Goal: Book appointment/travel/reservation

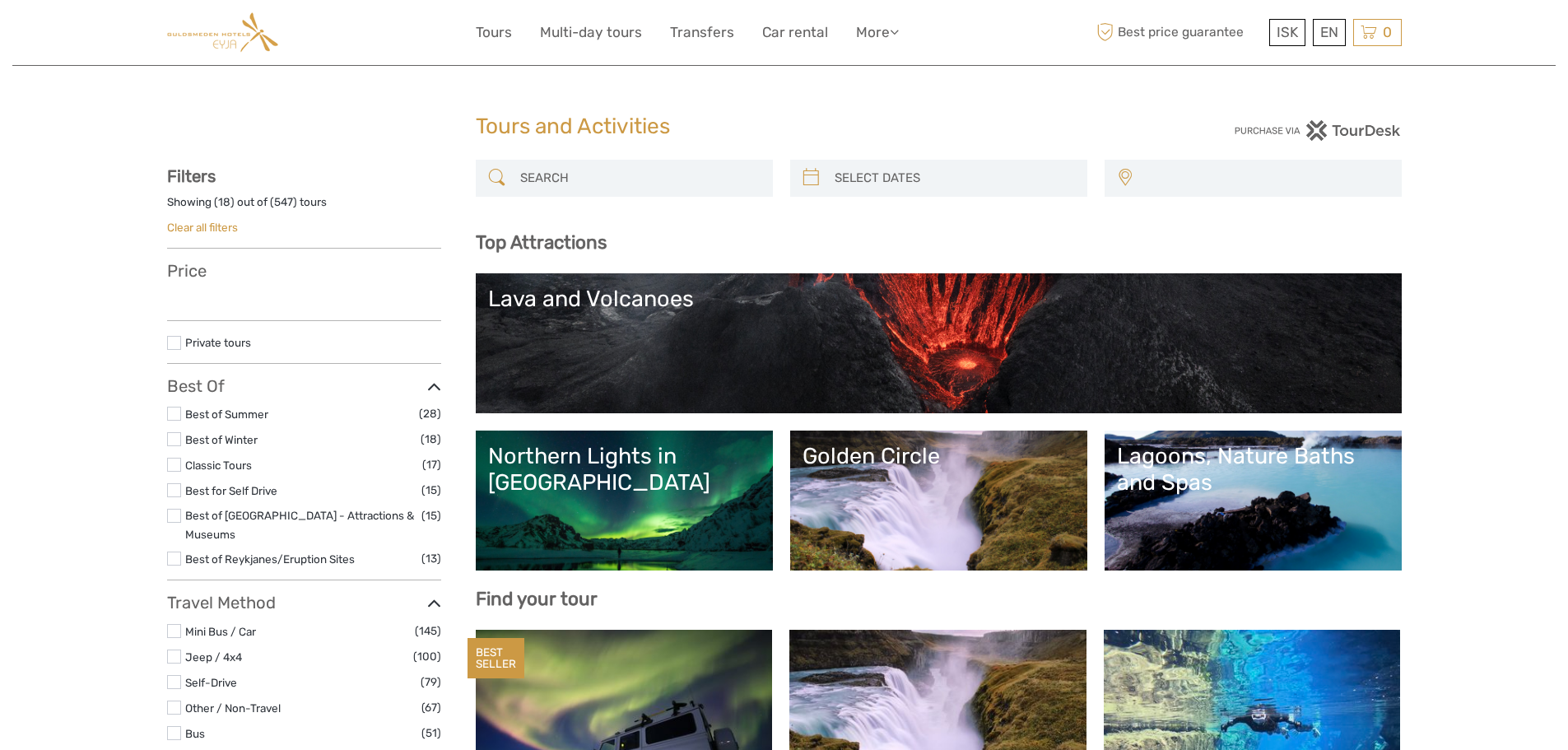
select select
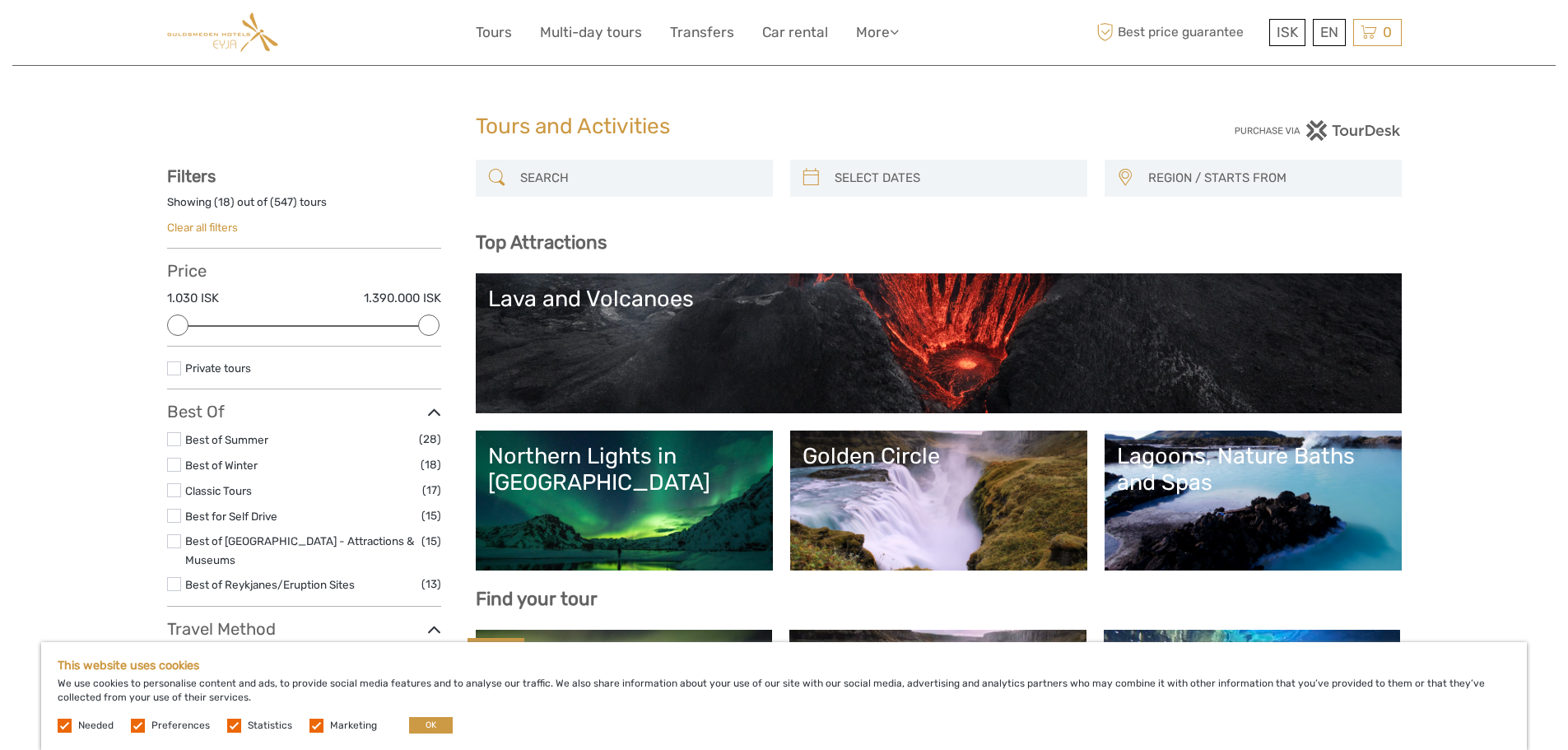
click at [701, 346] on link "Lava and Volcanoes" at bounding box center [938, 343] width 901 height 115
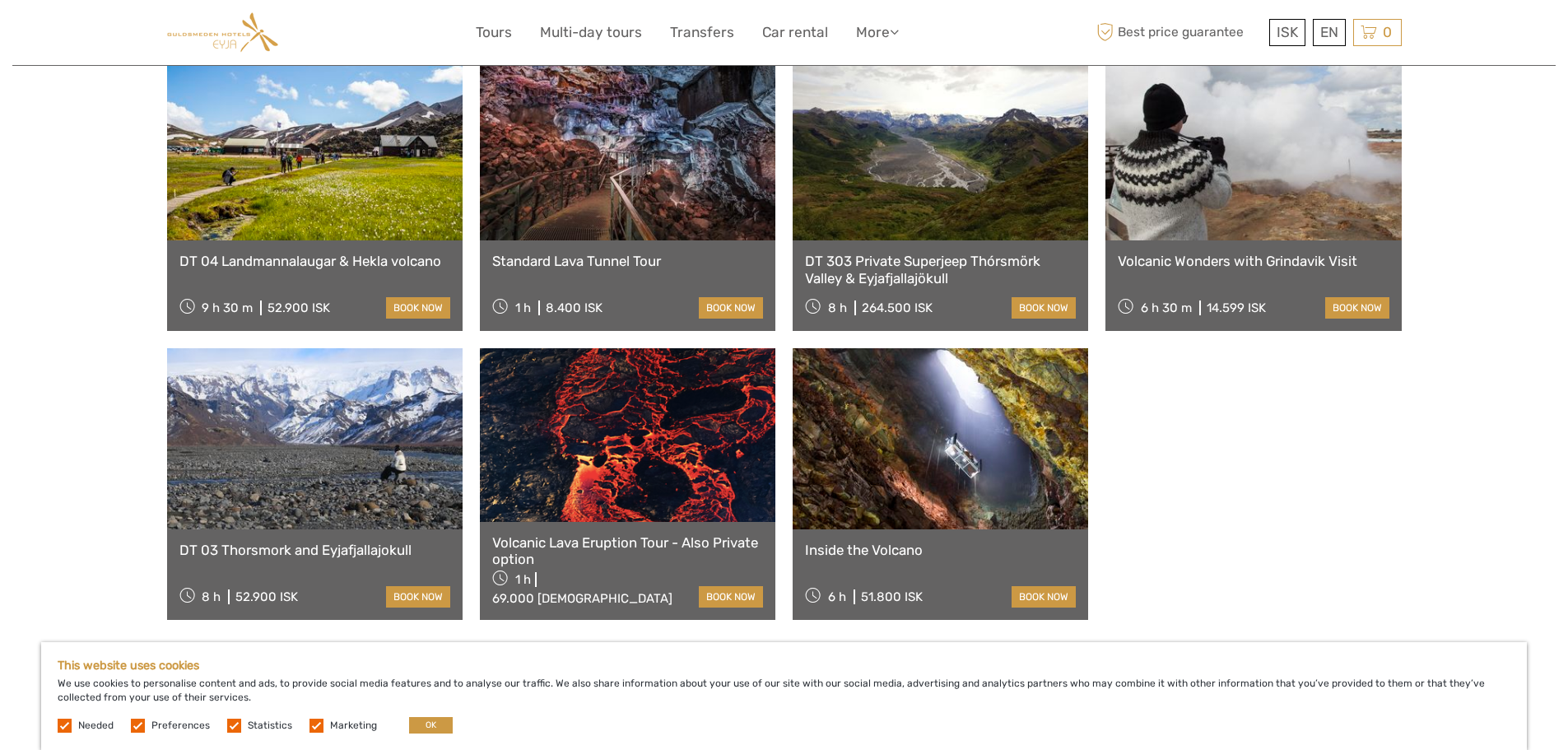
scroll to position [987, 0]
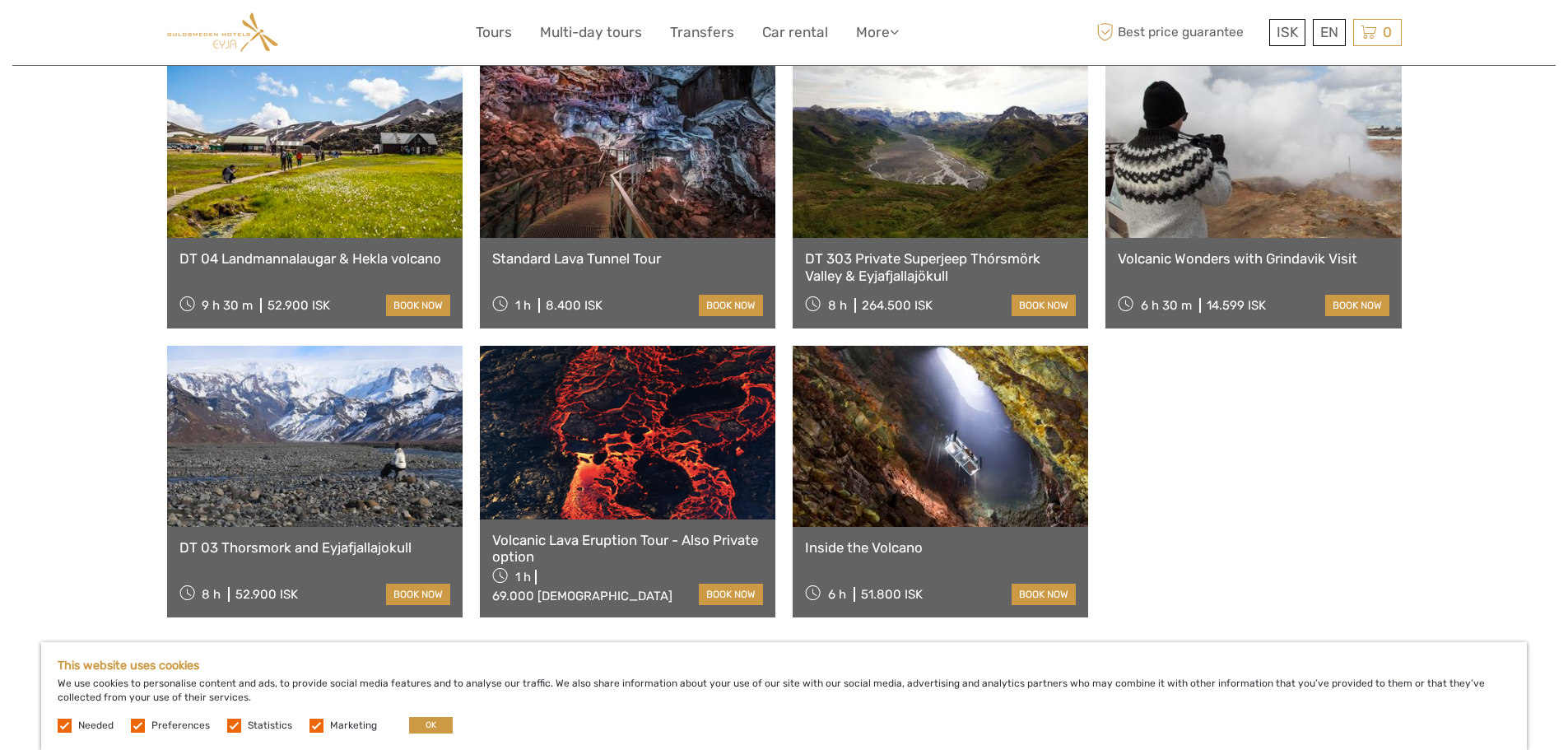
click at [607, 477] on link at bounding box center [628, 432] width 295 height 173
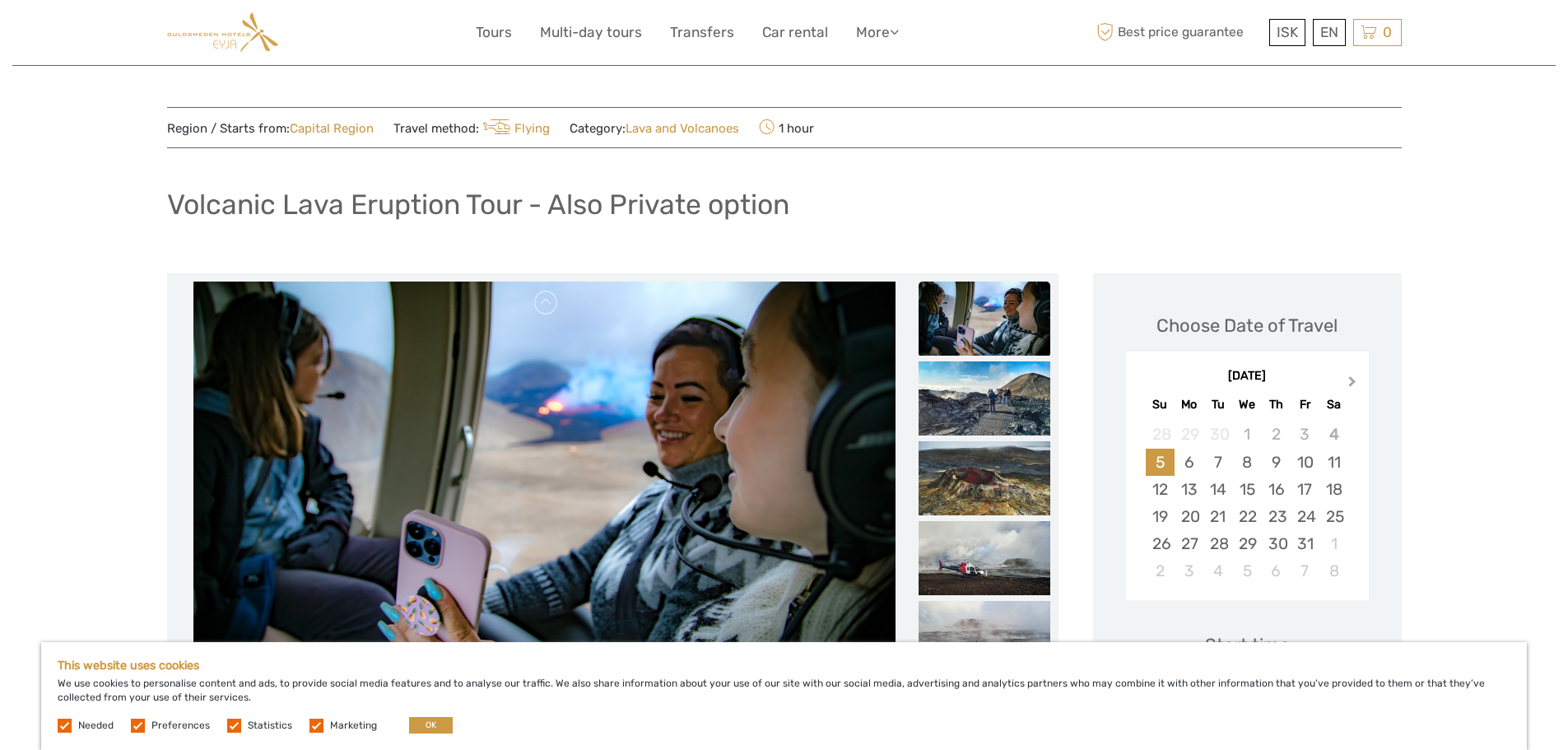
click at [1360, 379] on button "Next Month" at bounding box center [1354, 385] width 26 height 26
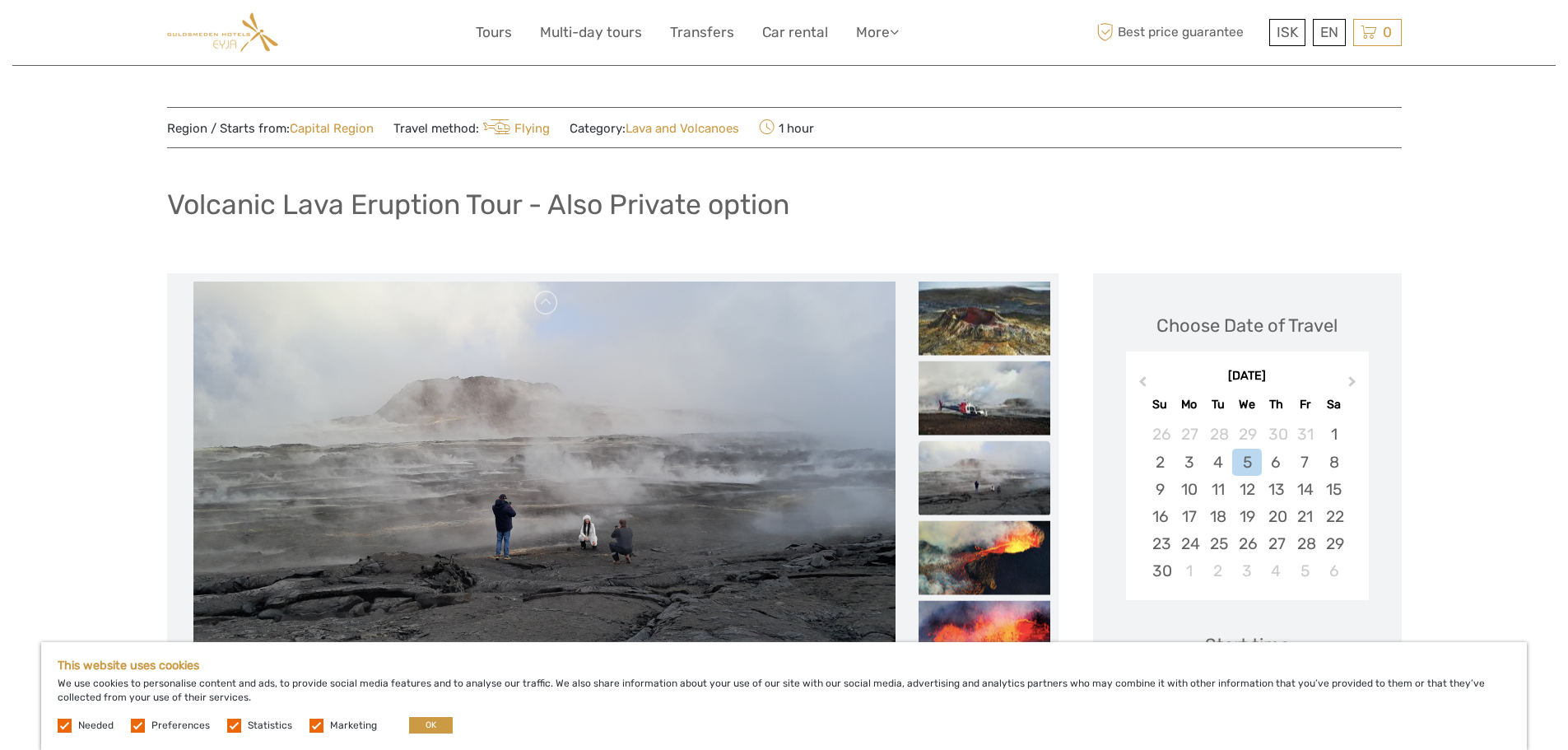
click at [139, 723] on label at bounding box center [138, 725] width 14 height 14
click at [0, 0] on input "checkbox" at bounding box center [0, 0] width 0 height 0
drag, startPoint x: 226, startPoint y: 722, endPoint x: 238, endPoint y: 732, distance: 15.6
click at [227, 725] on label at bounding box center [234, 725] width 14 height 14
click at [0, 0] on input "checkbox" at bounding box center [0, 0] width 0 height 0
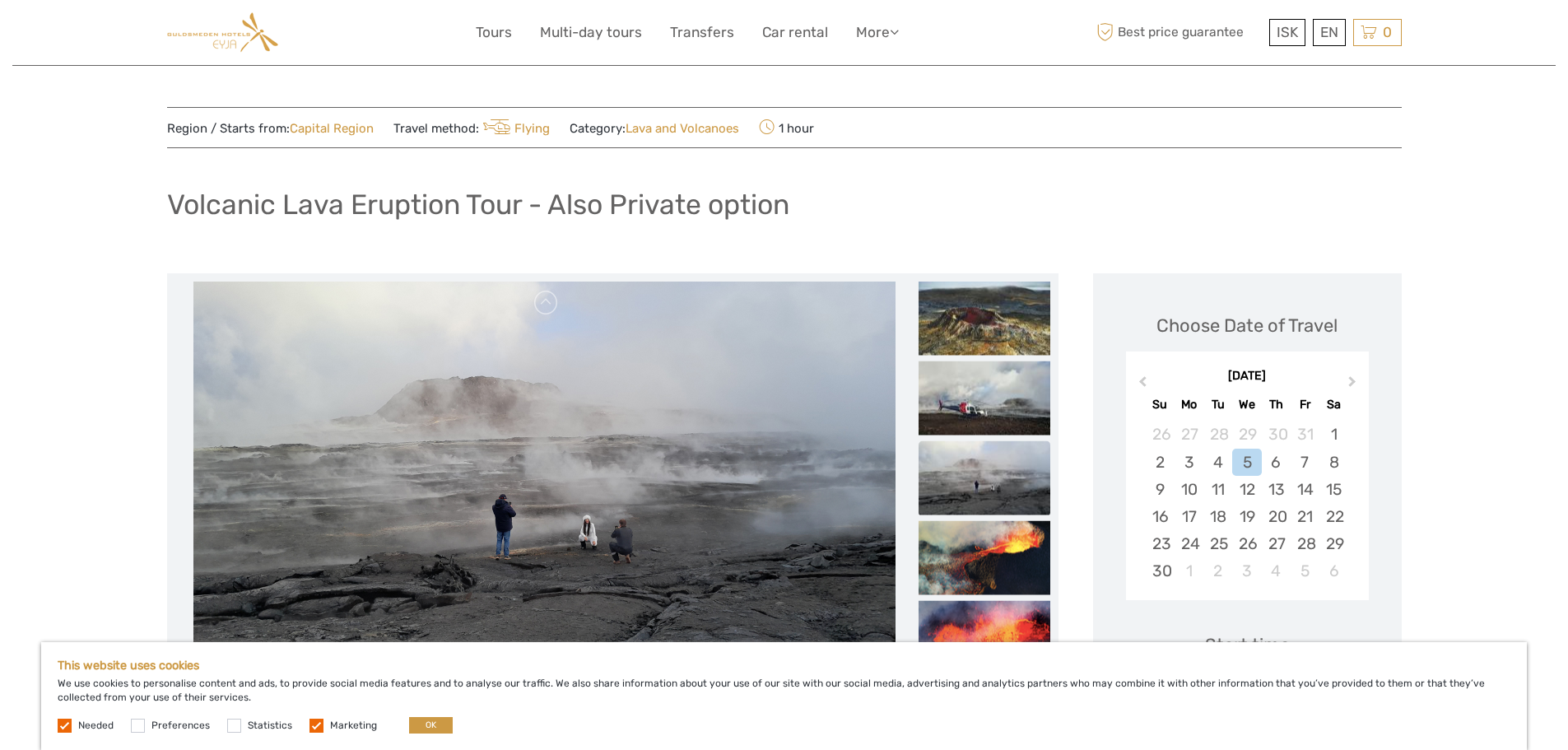
click at [310, 723] on label at bounding box center [317, 725] width 14 height 14
click at [0, 0] on input "checkbox" at bounding box center [0, 0] width 0 height 0
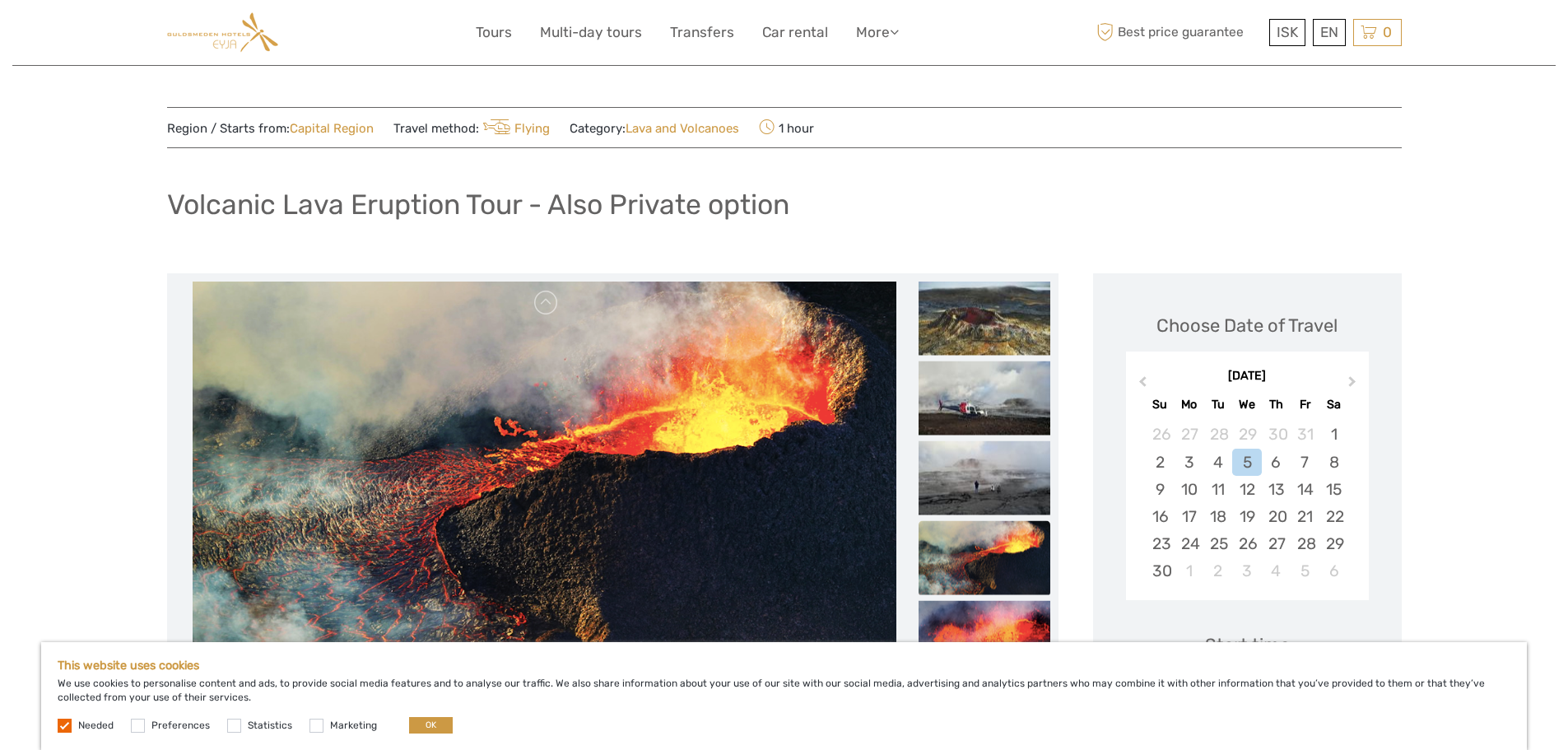
click at [60, 725] on label at bounding box center [65, 725] width 14 height 14
click at [426, 726] on button "OK" at bounding box center [431, 725] width 44 height 17
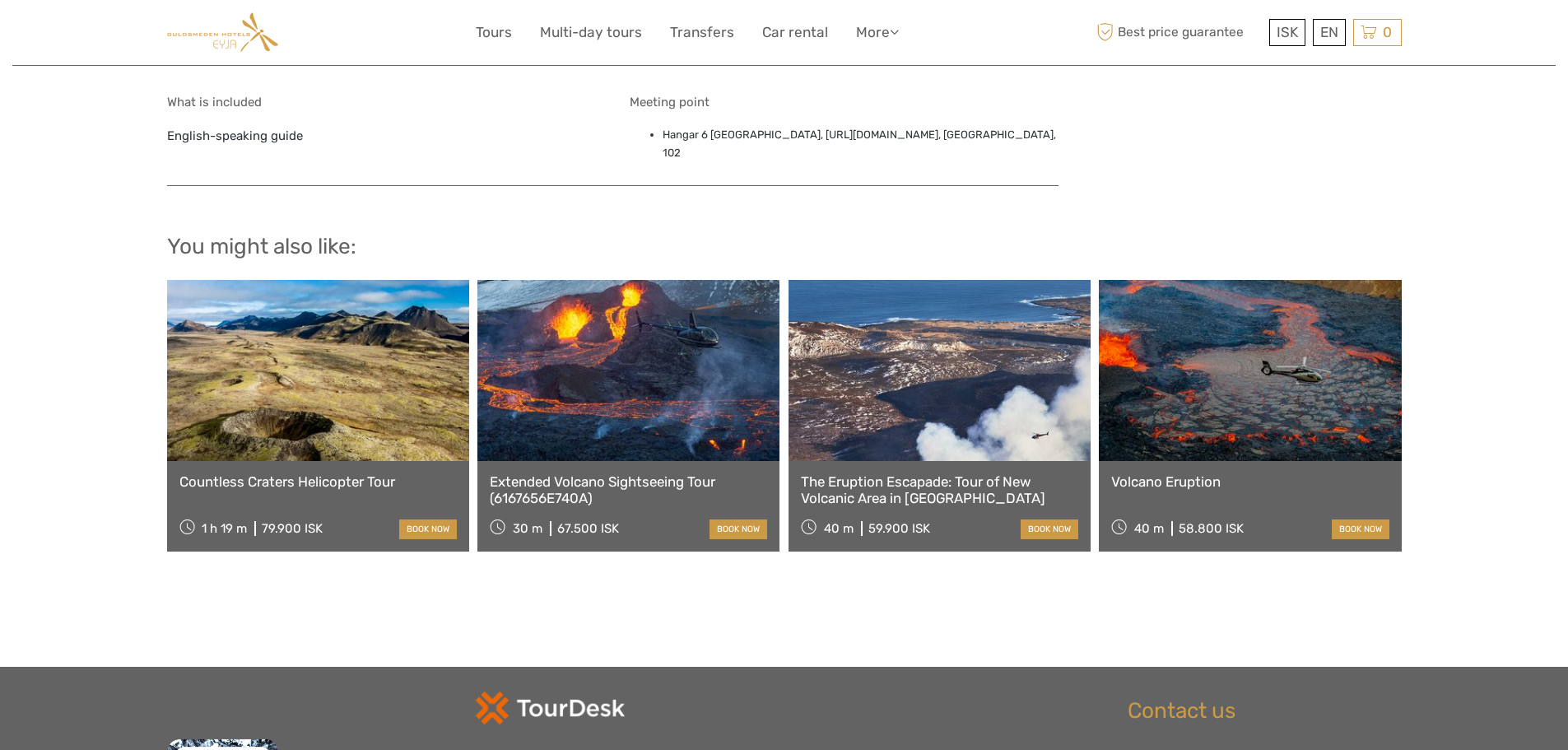
scroll to position [1234, 0]
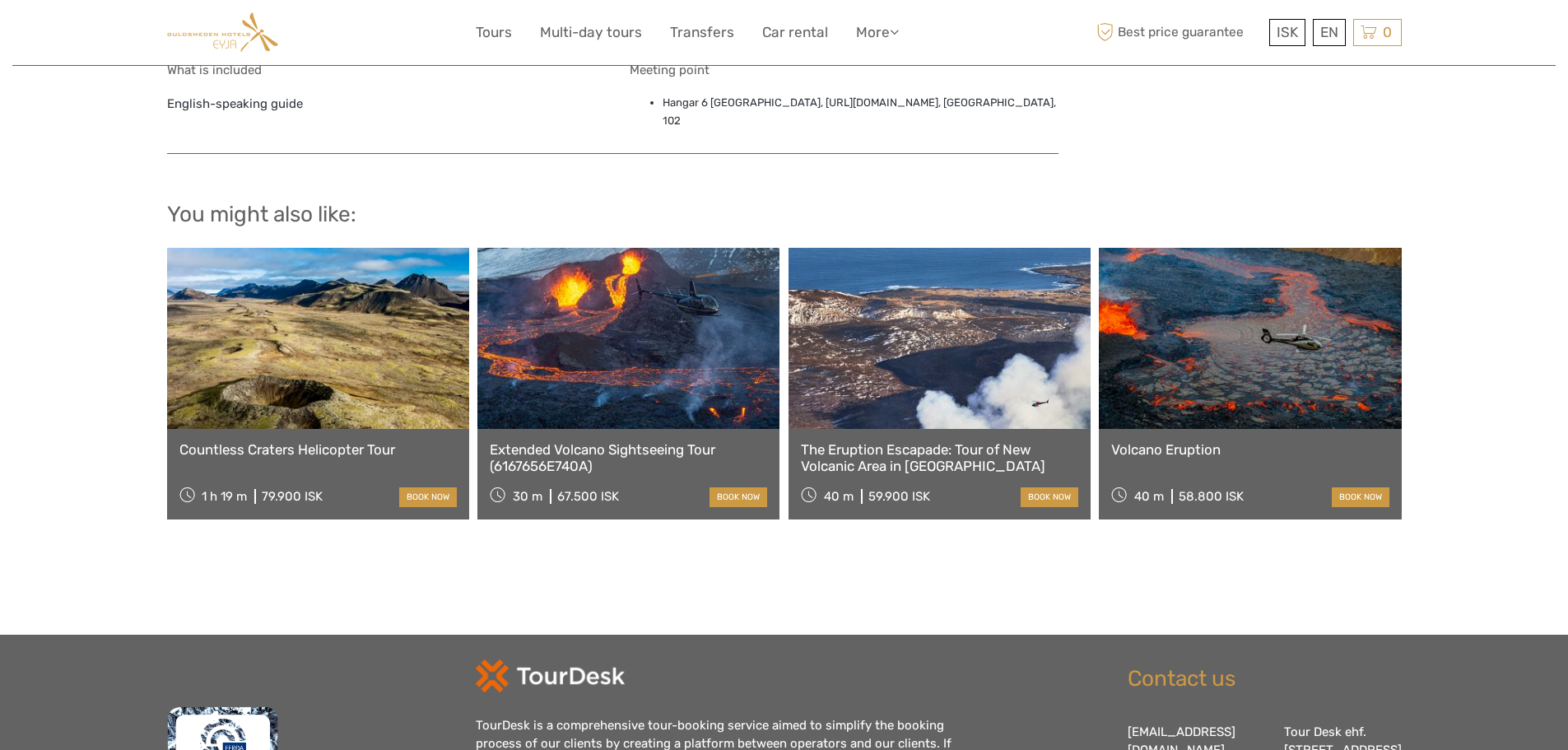
click at [1220, 360] on link at bounding box center [1251, 339] width 303 height 181
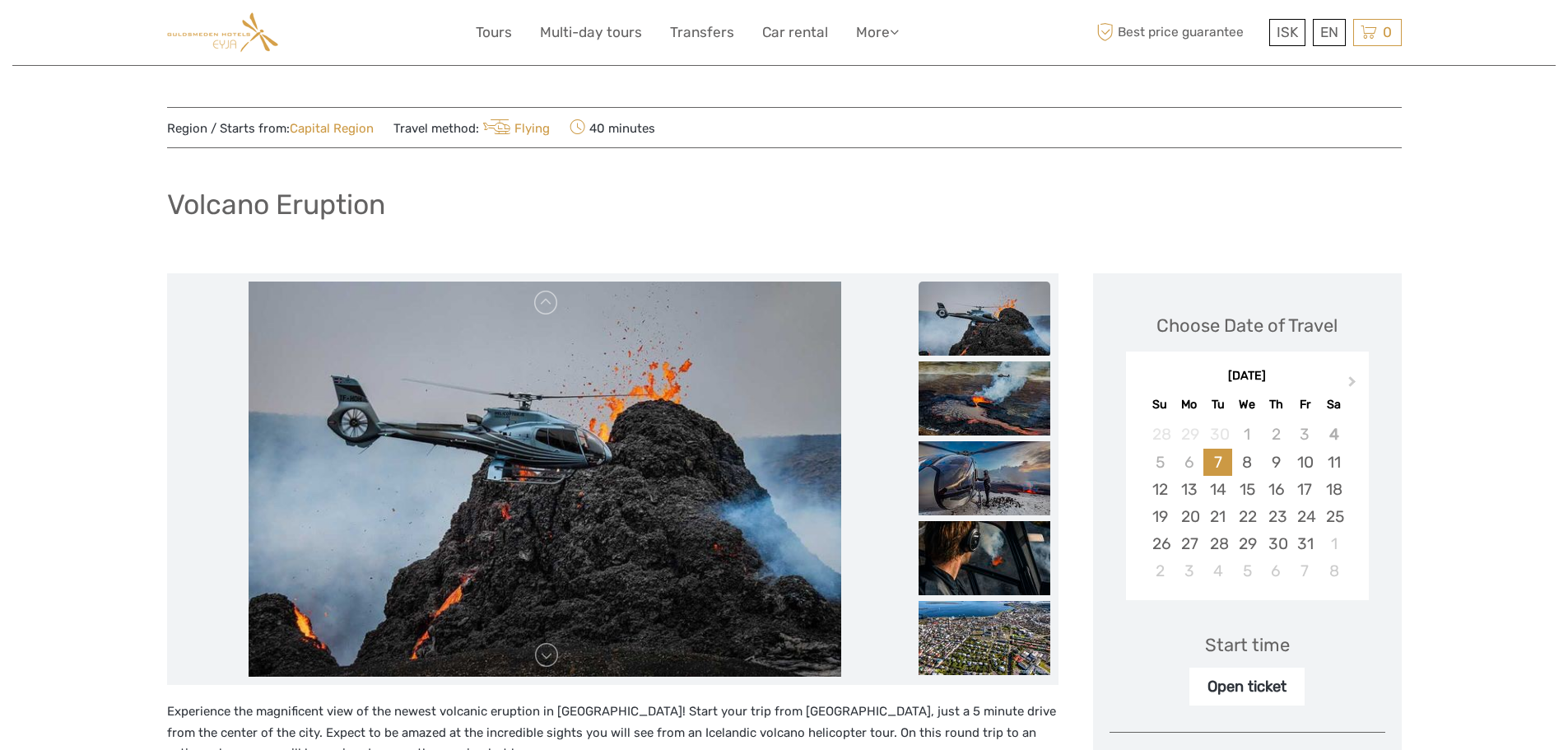
click at [976, 329] on img at bounding box center [985, 318] width 132 height 74
click at [981, 401] on img at bounding box center [985, 398] width 132 height 74
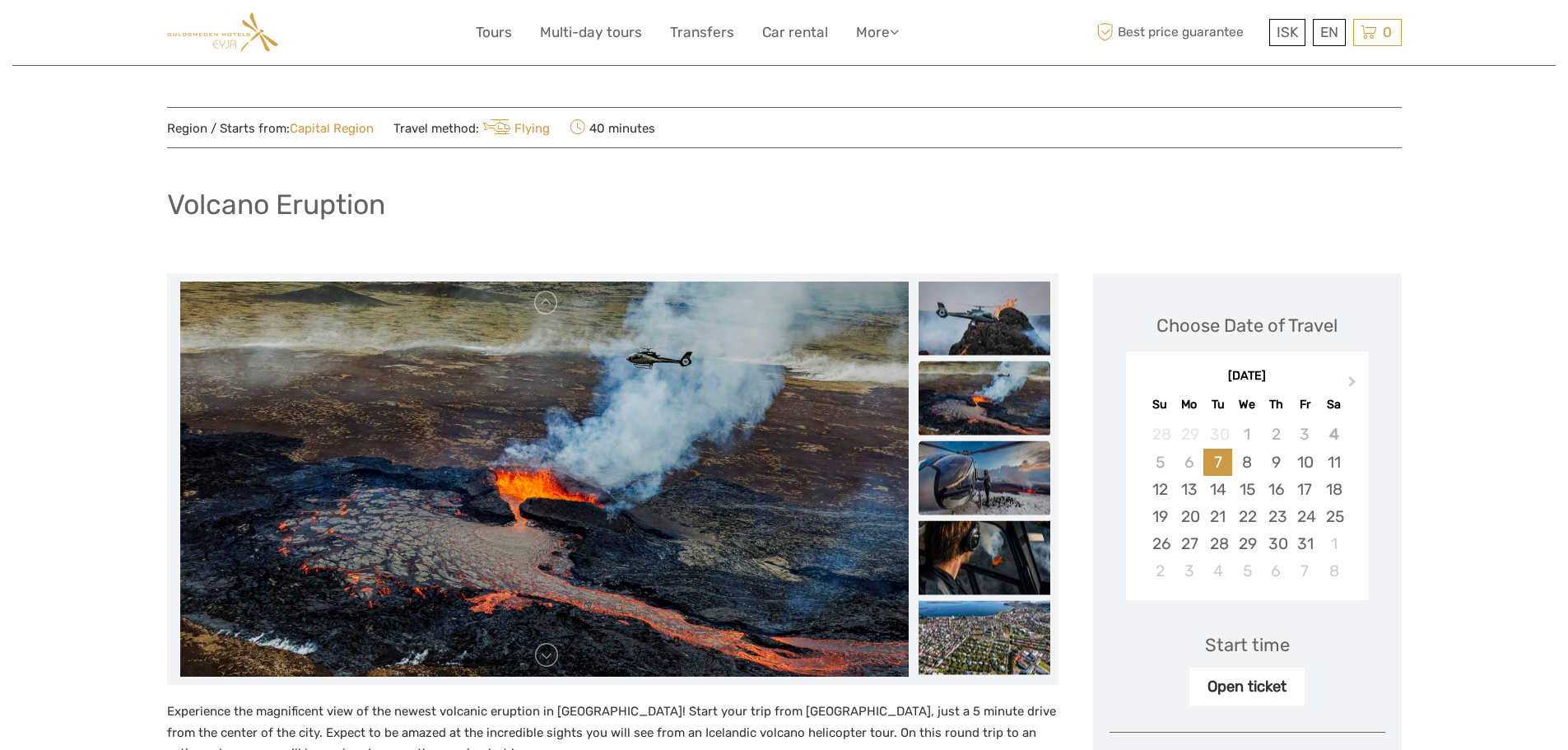
click at [986, 468] on img at bounding box center [985, 478] width 132 height 74
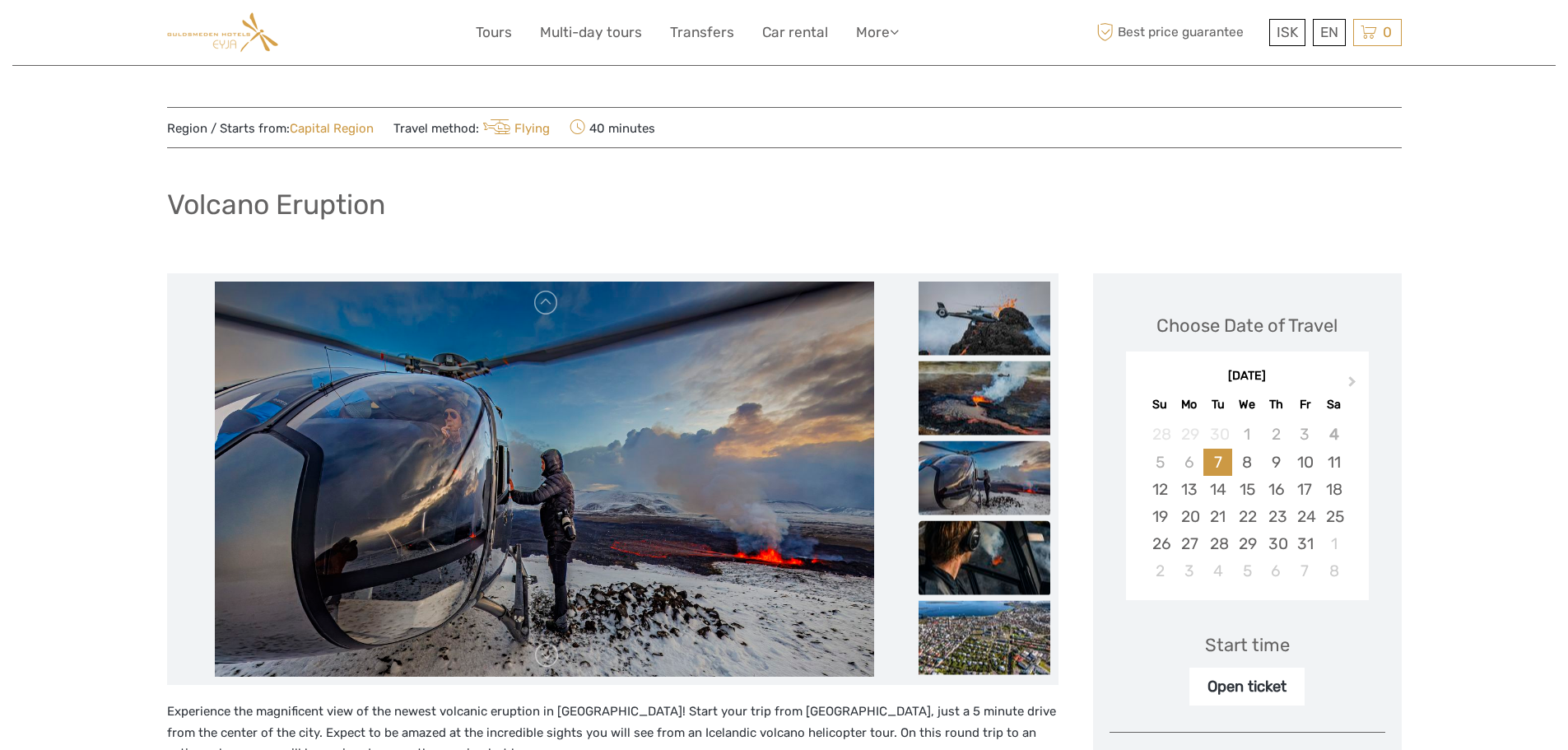
click at [970, 557] on img at bounding box center [985, 558] width 132 height 74
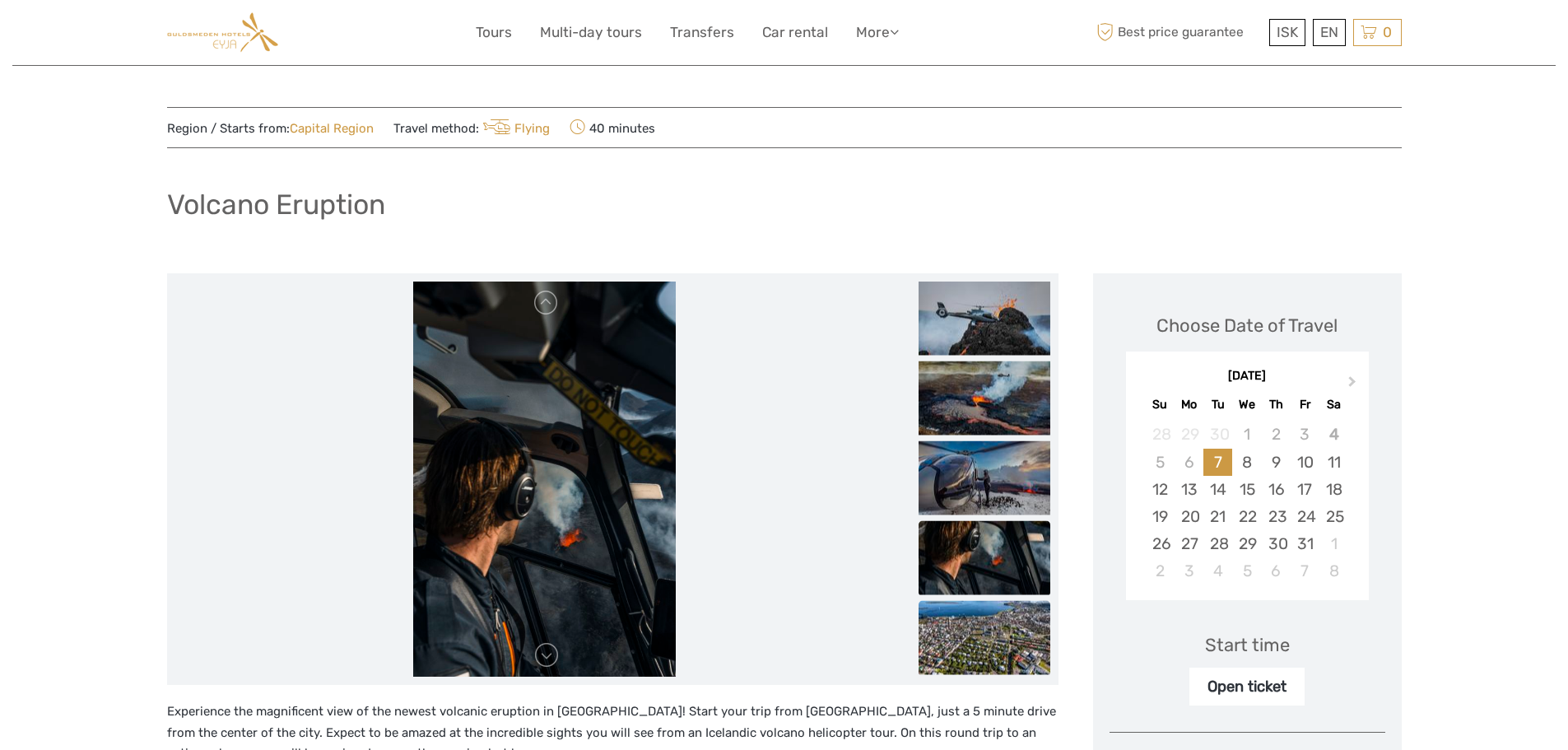
click at [984, 637] on img at bounding box center [985, 637] width 132 height 74
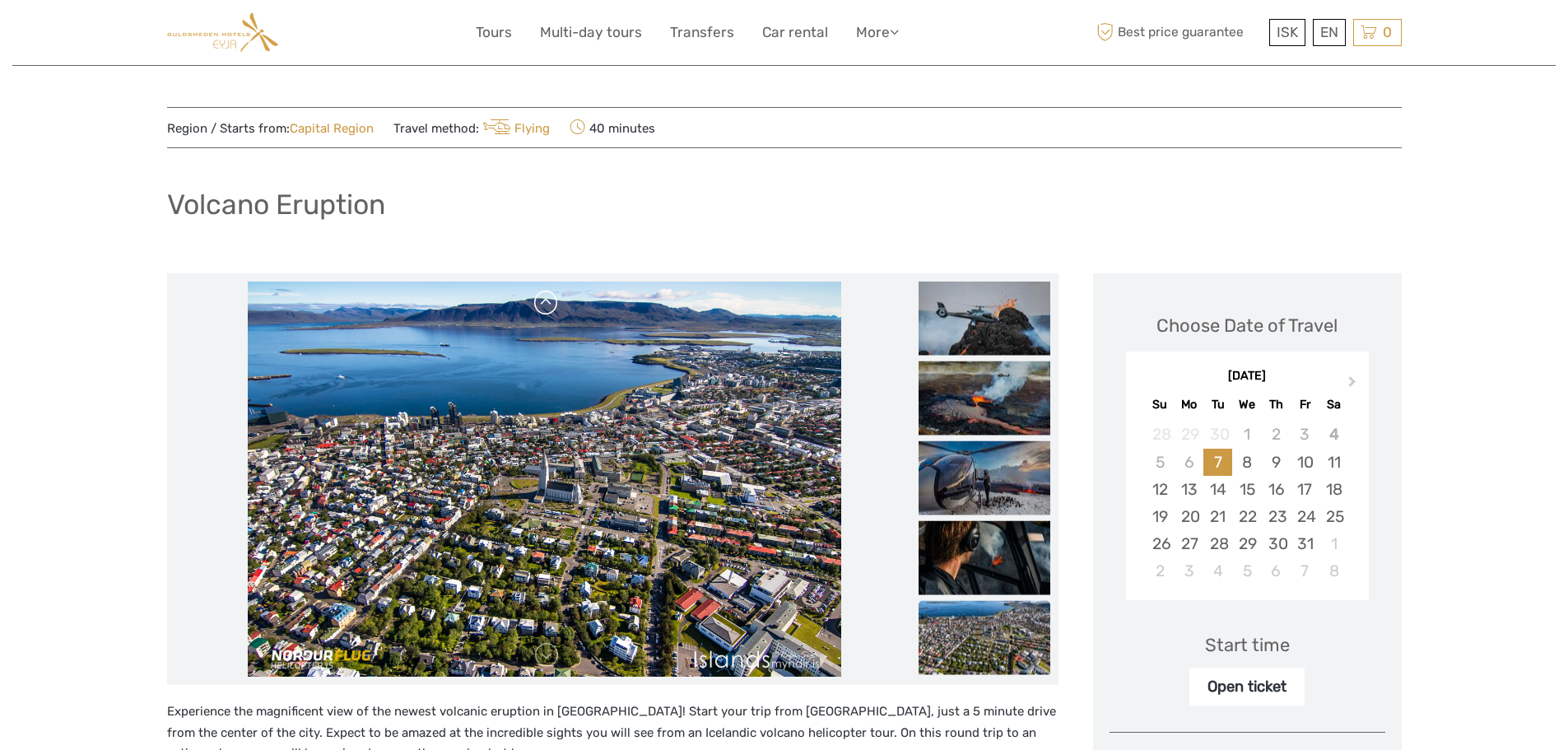
click at [548, 298] on link at bounding box center [547, 303] width 26 height 26
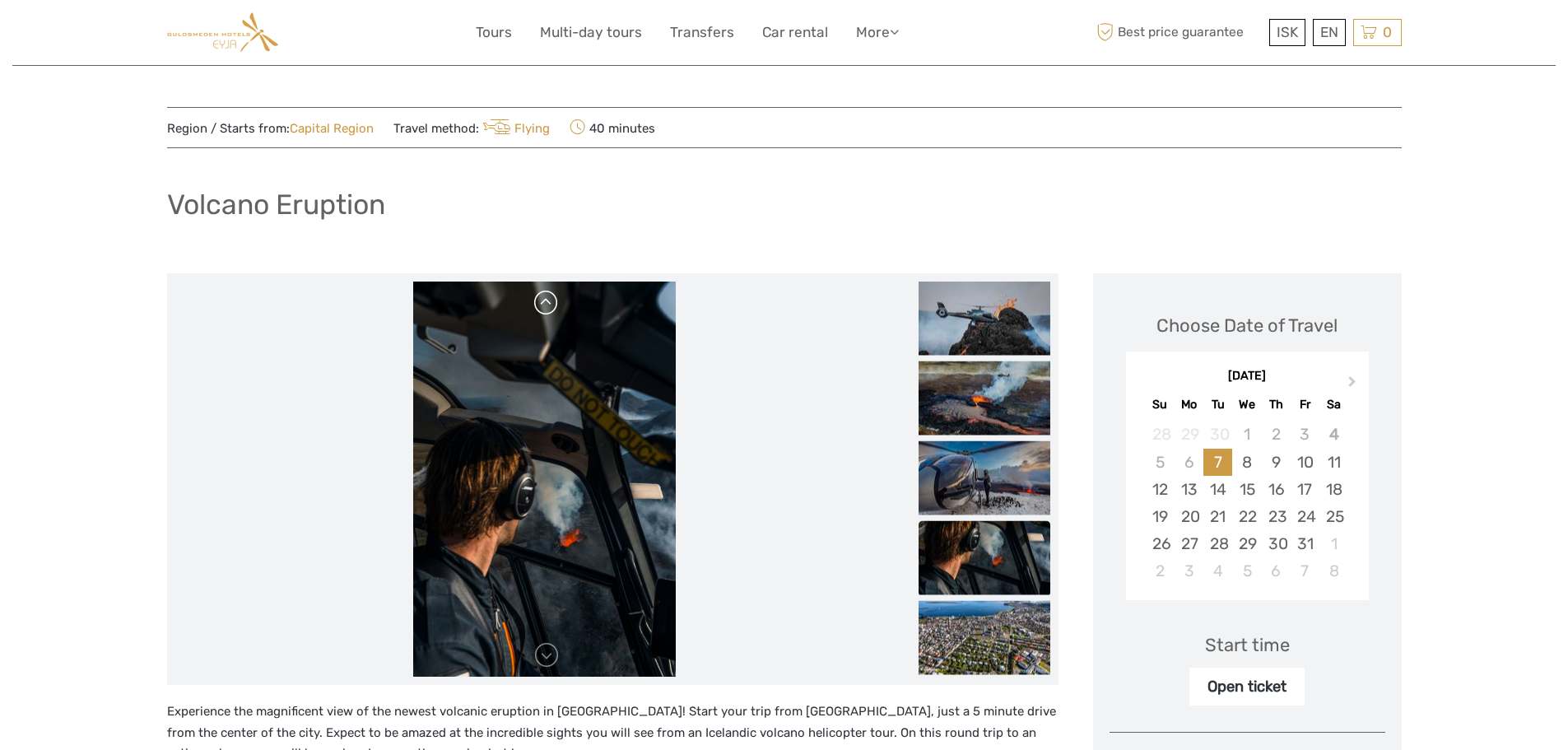
click at [546, 302] on link at bounding box center [547, 303] width 26 height 26
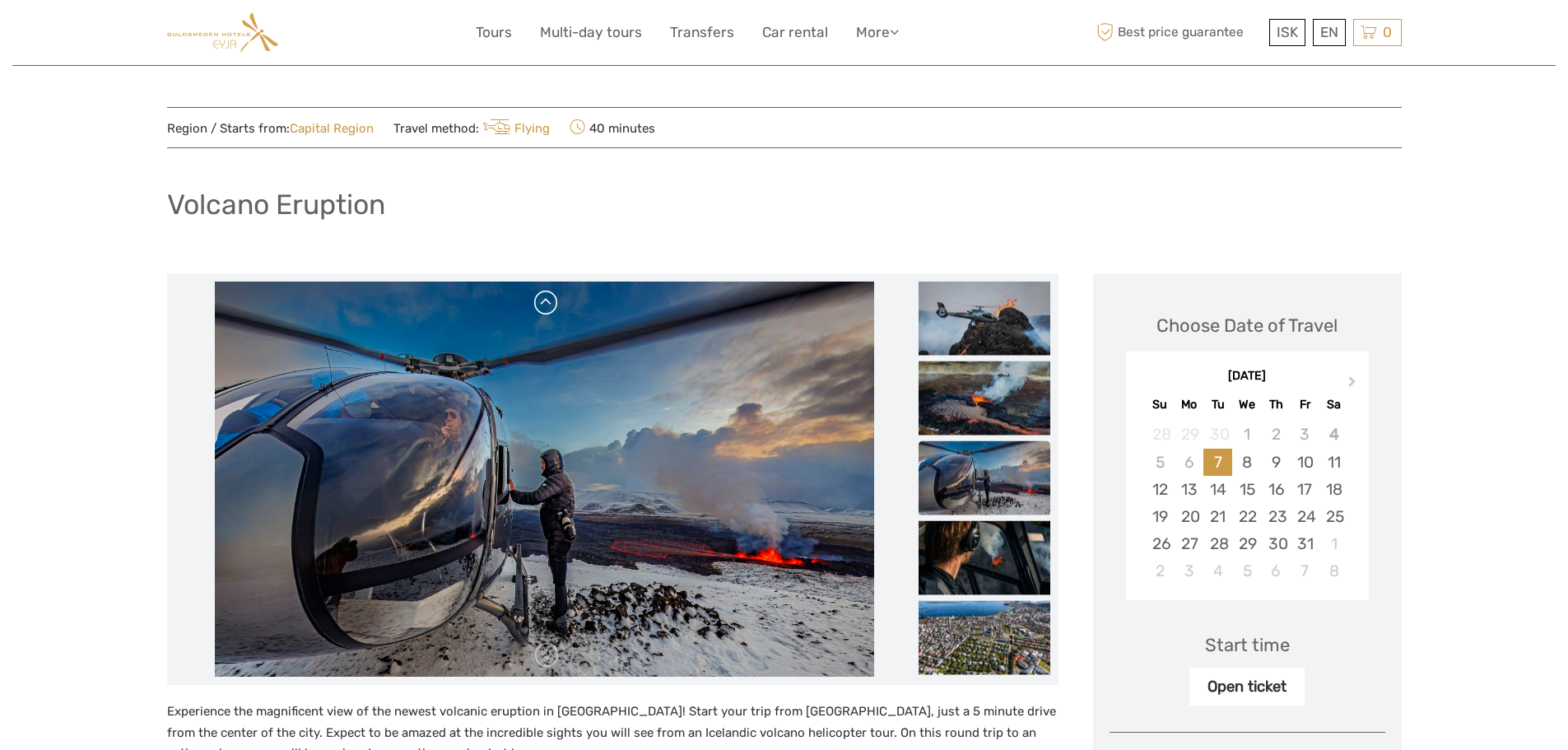
click at [546, 302] on link at bounding box center [547, 303] width 26 height 26
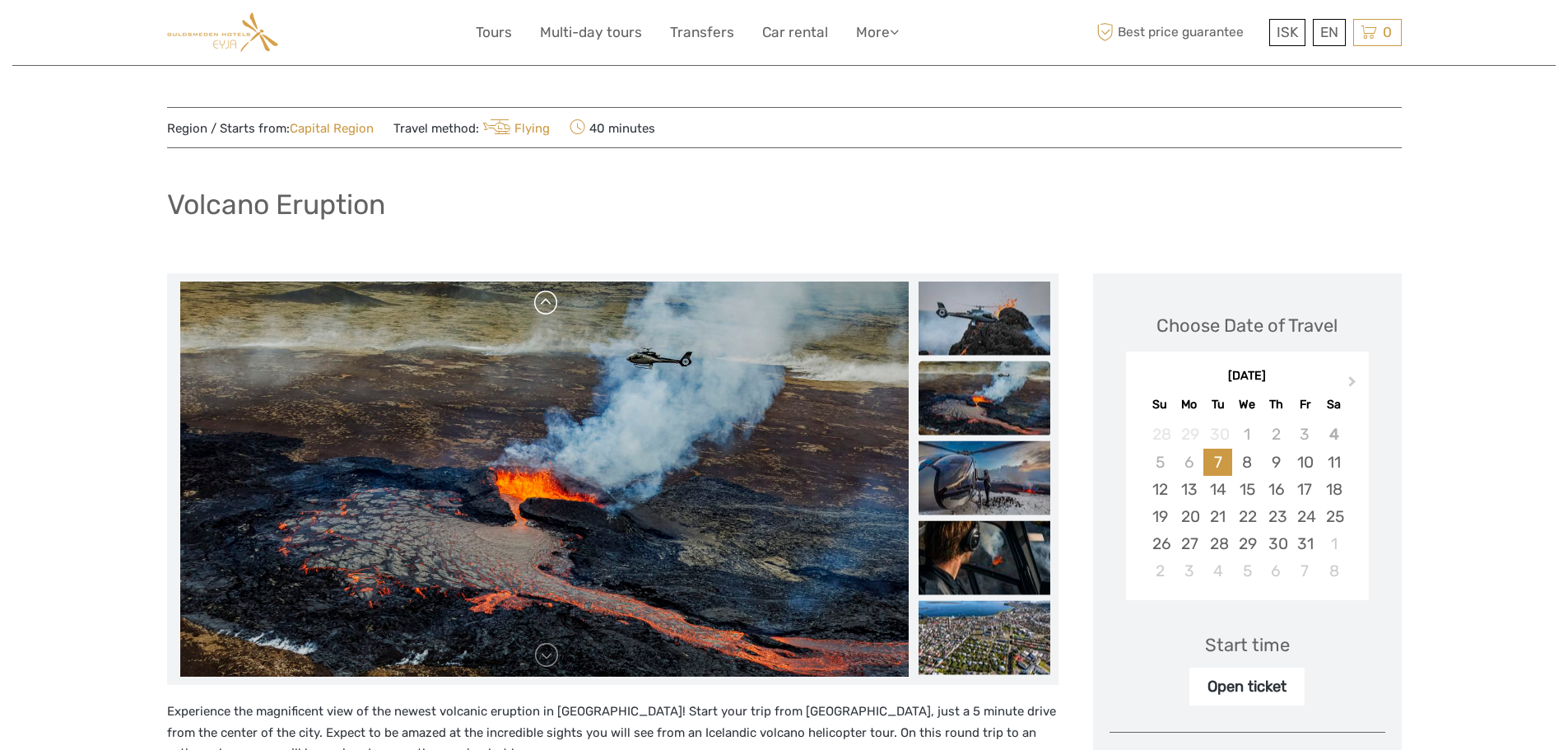
click at [546, 302] on link at bounding box center [547, 303] width 26 height 26
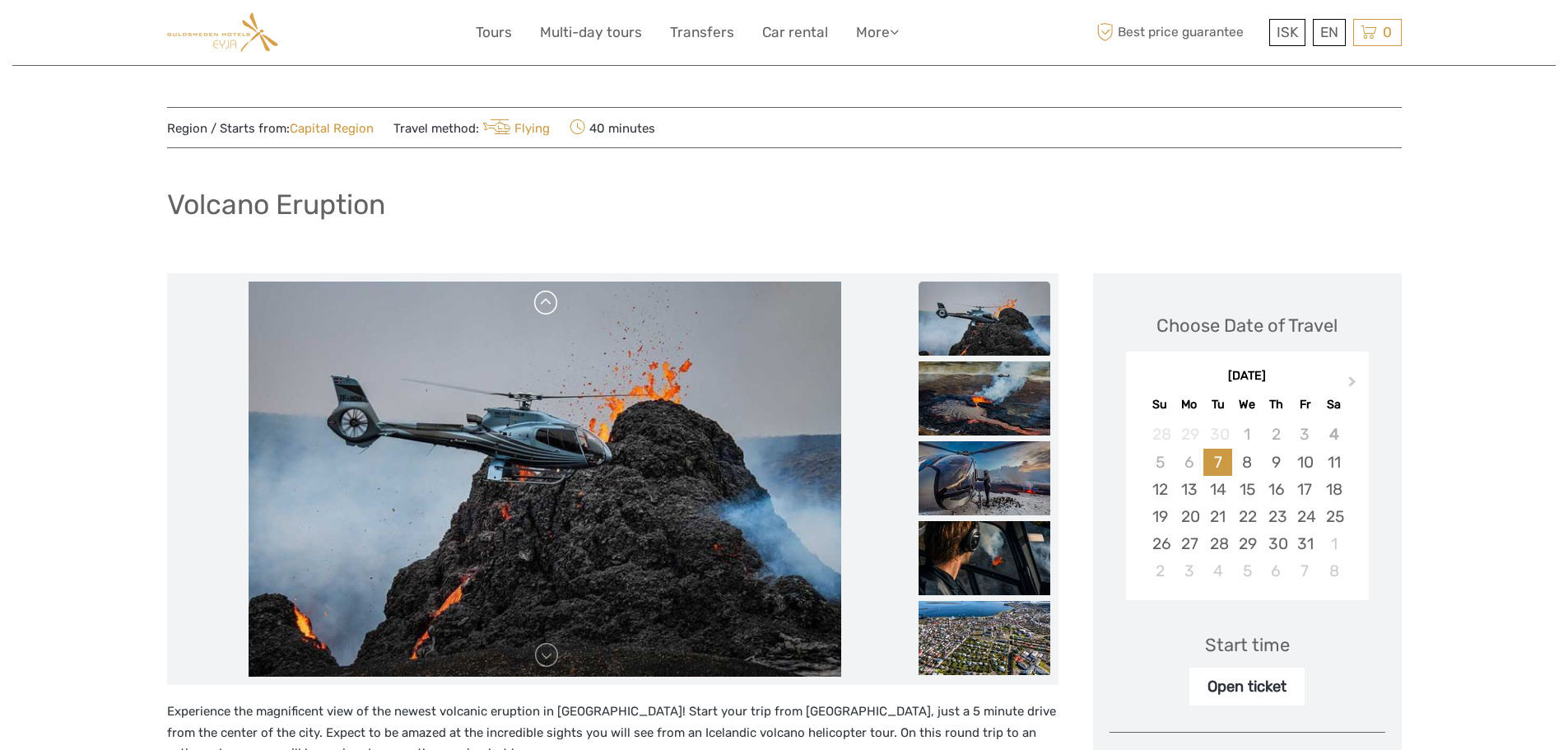
click at [546, 302] on link at bounding box center [547, 303] width 26 height 26
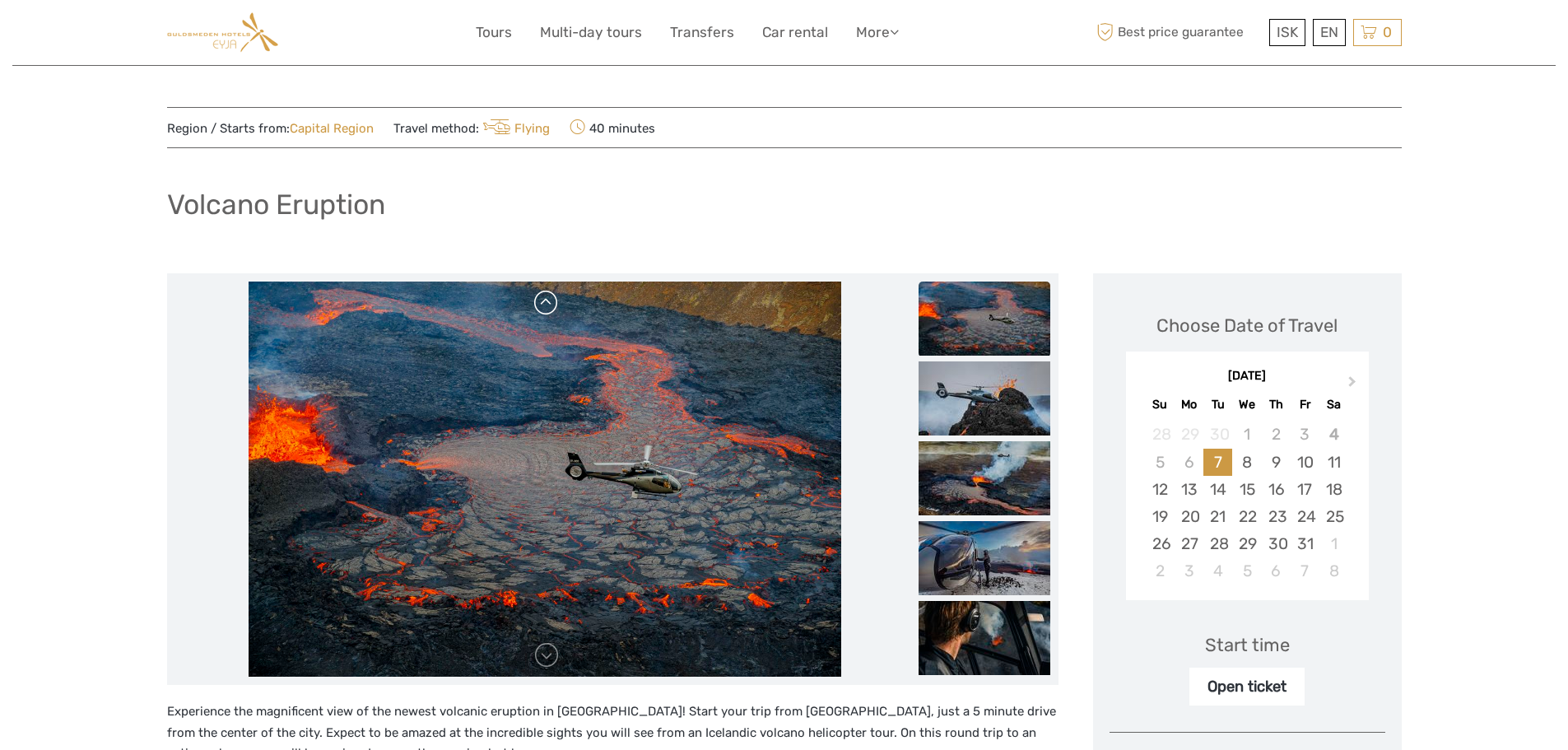
click at [546, 302] on link at bounding box center [547, 303] width 26 height 26
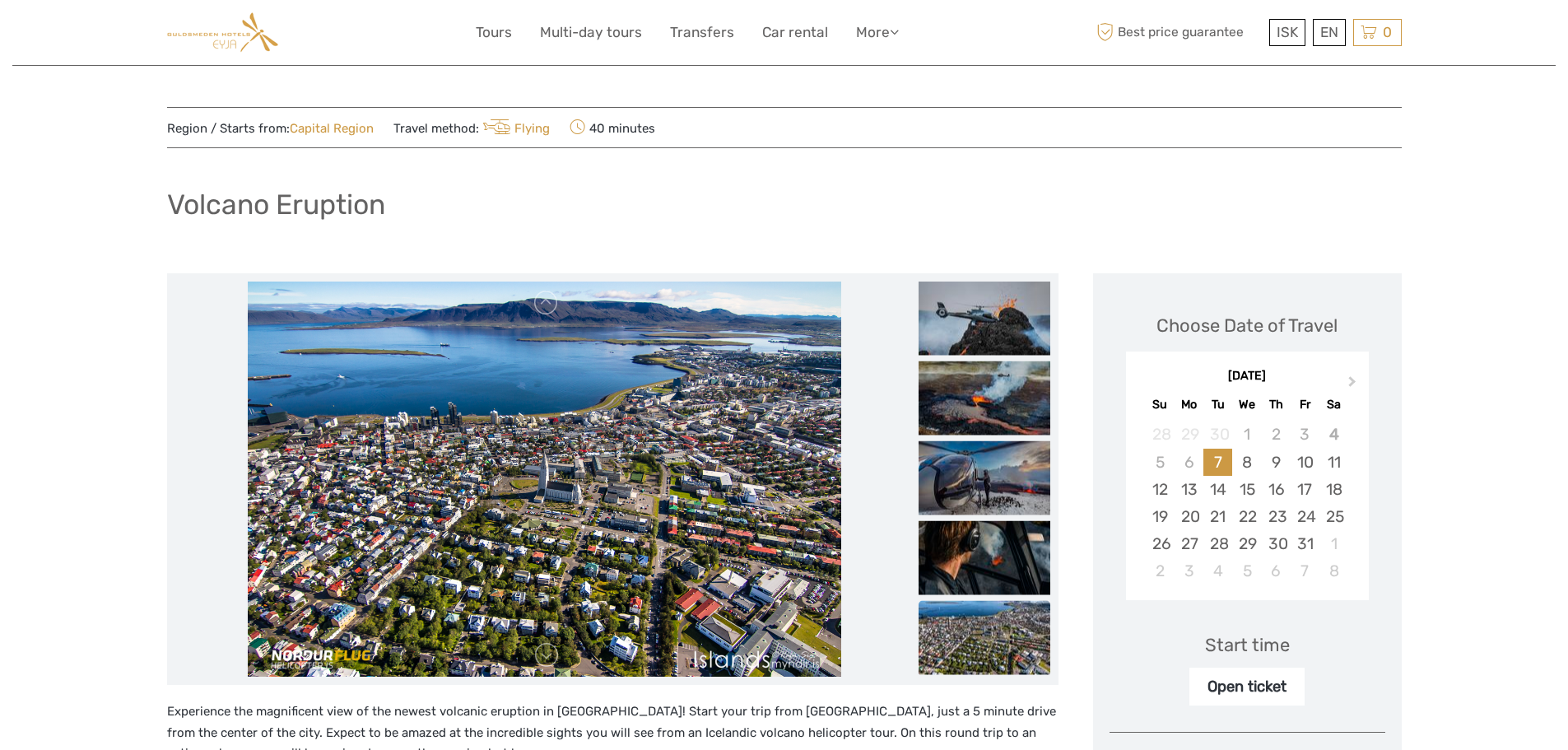
click at [509, 489] on img at bounding box center [544, 478] width 593 height 395
